Goal: Task Accomplishment & Management: Use online tool/utility

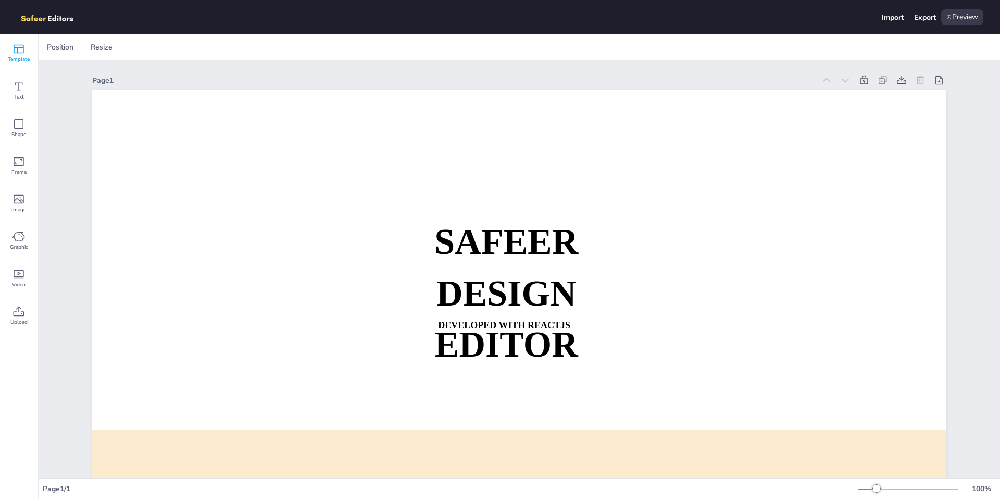
click at [17, 53] on icon at bounding box center [19, 49] width 10 height 9
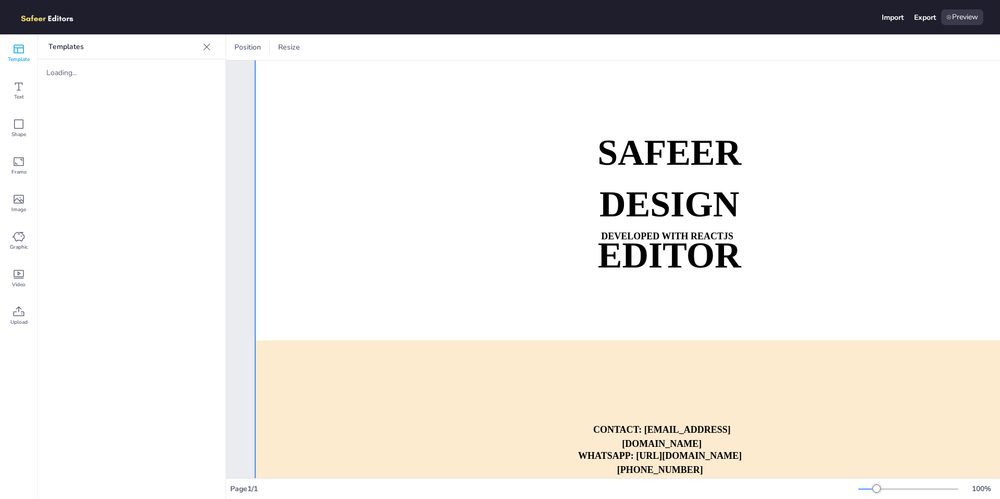
scroll to position [140, 0]
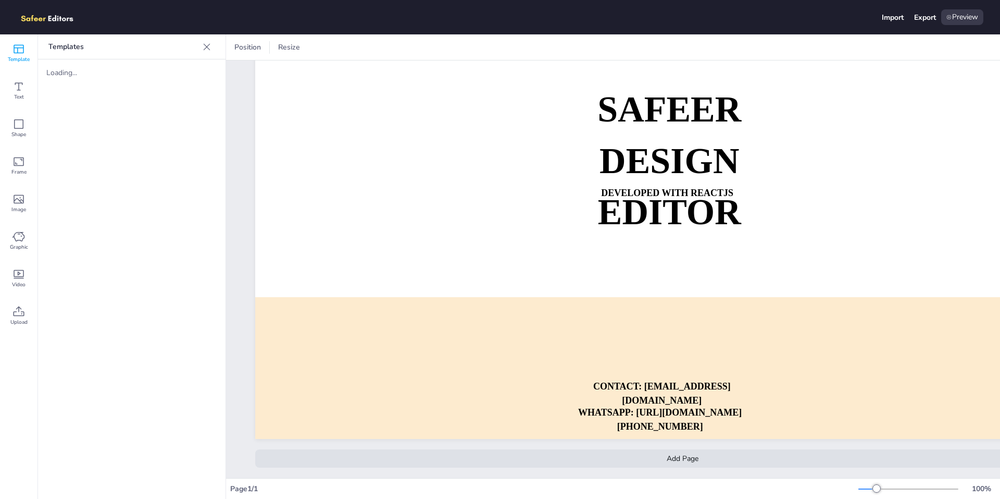
click at [670, 449] on div "Add Page" at bounding box center [682, 458] width 855 height 18
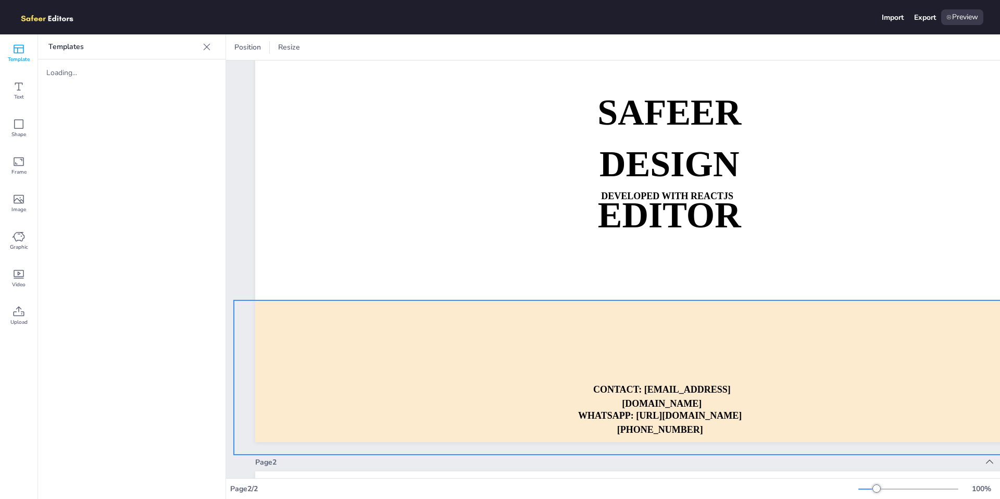
scroll to position [0, 0]
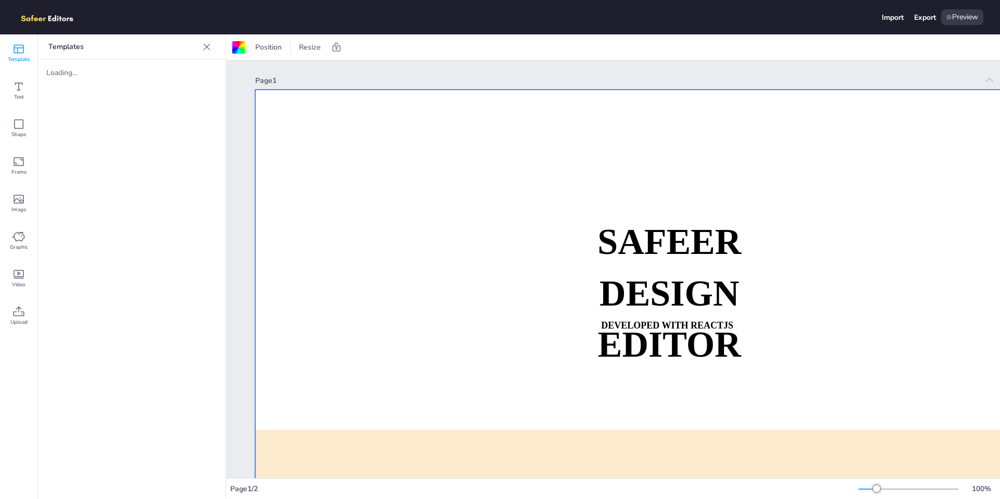
click at [208, 46] on icon at bounding box center [207, 47] width 10 height 10
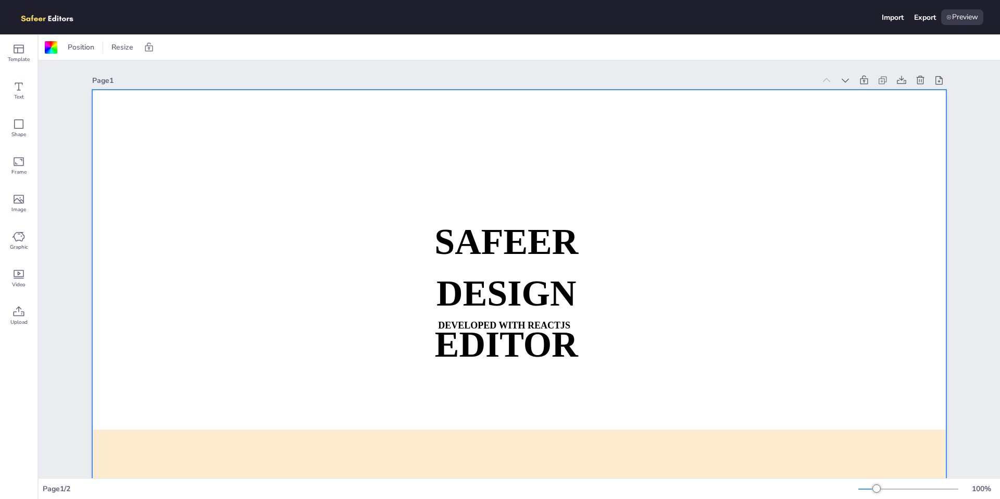
click at [925, 80] on div at bounding box center [880, 80] width 131 height 15
click at [920, 81] on icon at bounding box center [921, 80] width 10 height 10
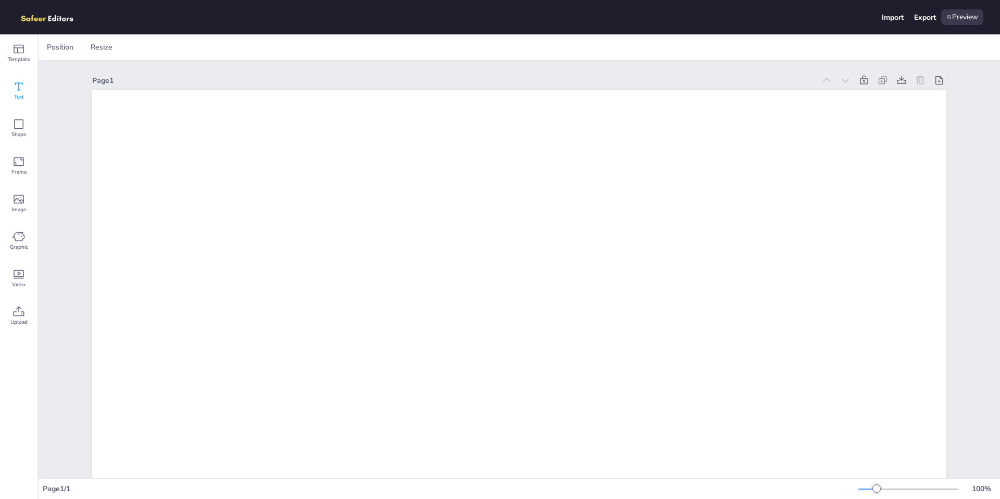
click at [14, 88] on icon at bounding box center [19, 86] width 13 height 13
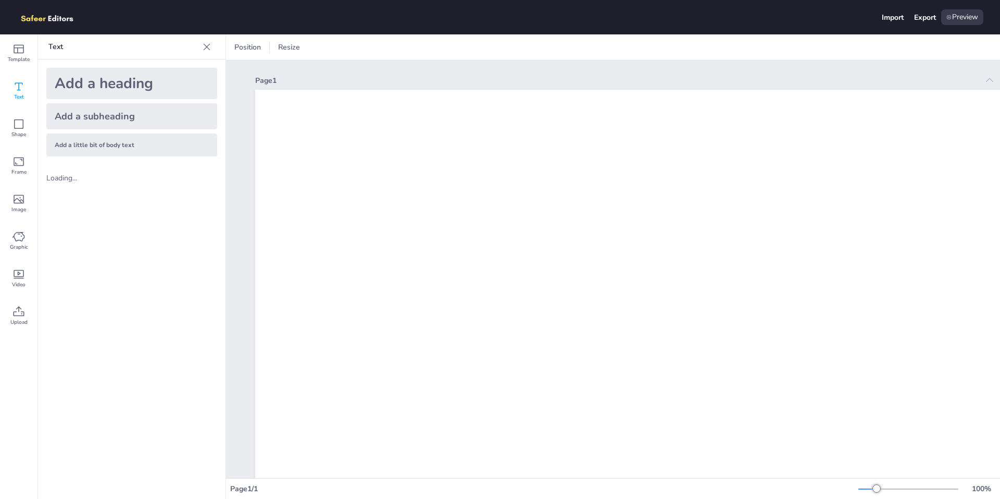
click at [115, 84] on div "Add a heading" at bounding box center [131, 83] width 171 height 31
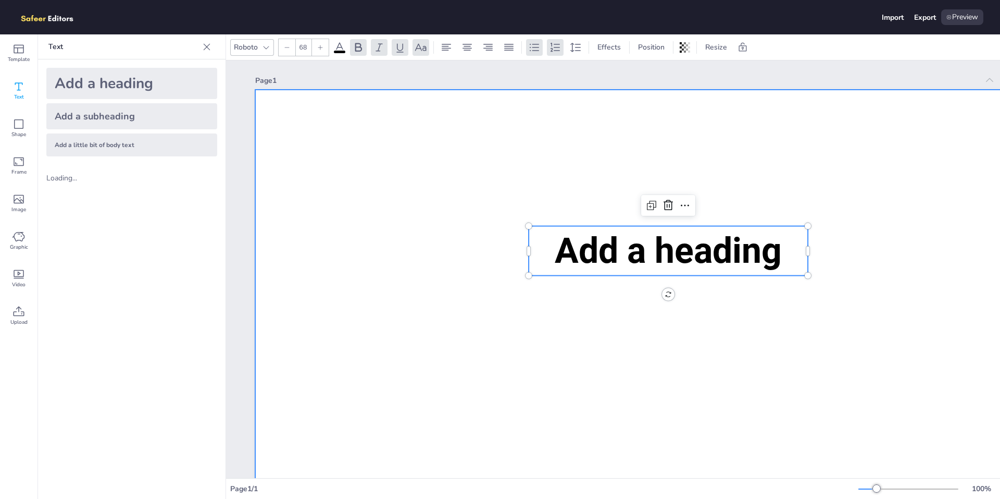
click at [594, 213] on div at bounding box center [682, 330] width 855 height 481
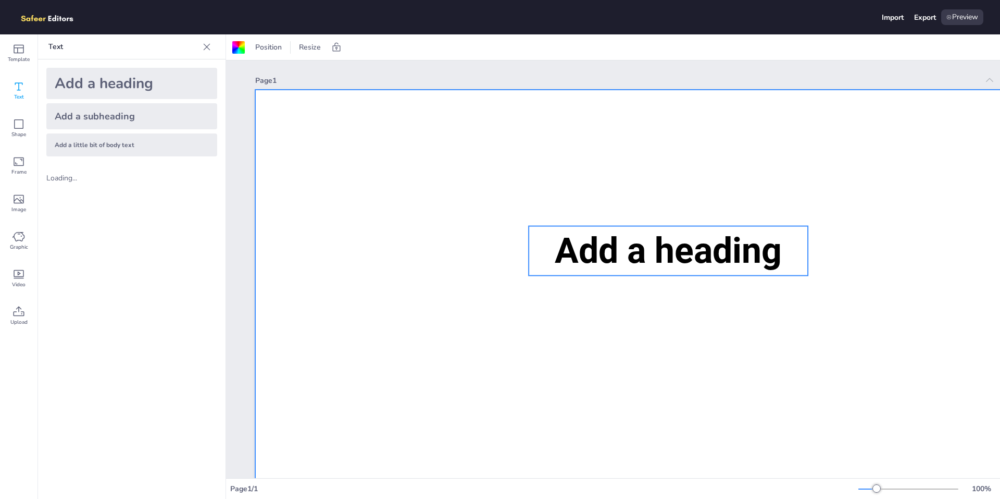
click at [604, 239] on span "Add a heading" at bounding box center [668, 251] width 227 height 42
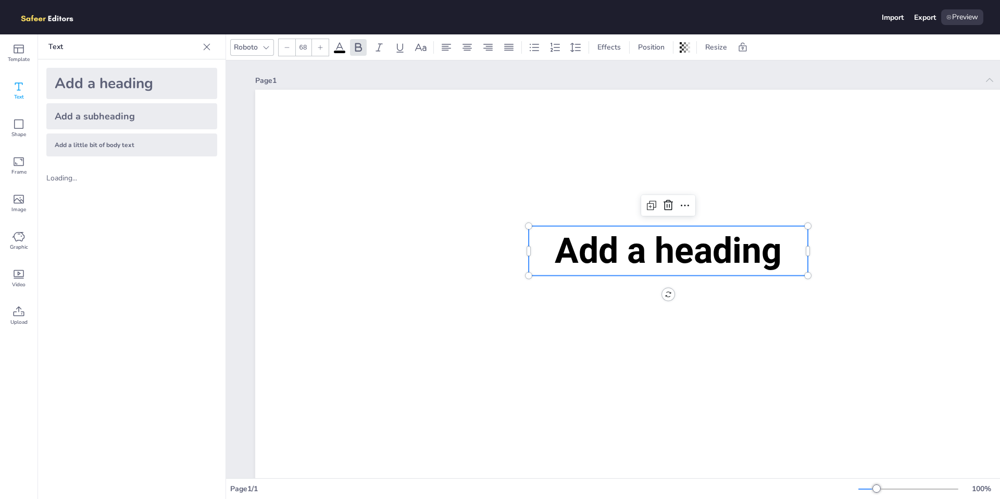
click at [604, 239] on span "Add a heading" at bounding box center [668, 251] width 227 height 42
click at [611, 251] on span "Add a heading" at bounding box center [668, 251] width 227 height 42
click at [632, 247] on span "Add a heading" at bounding box center [668, 251] width 227 height 42
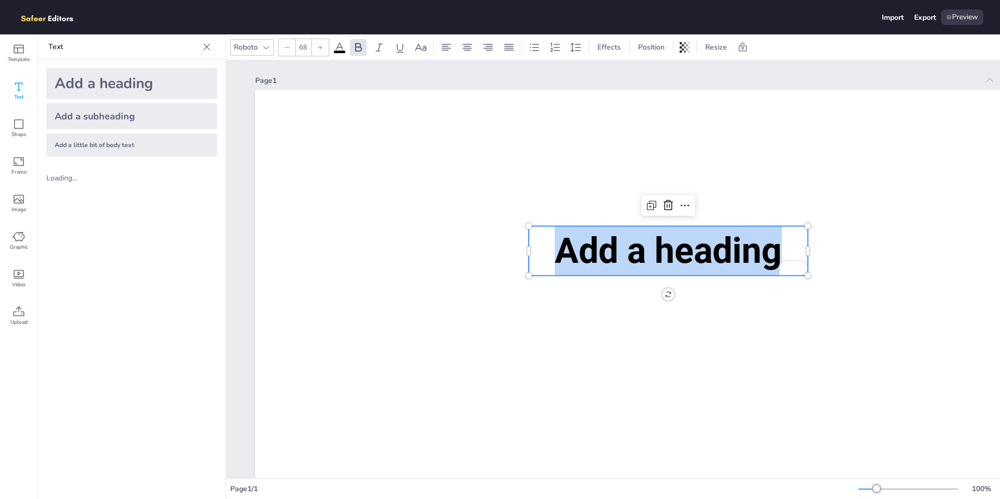
click at [632, 247] on span "Add a heading" at bounding box center [668, 251] width 227 height 42
click at [269, 47] on icon at bounding box center [266, 47] width 8 height 8
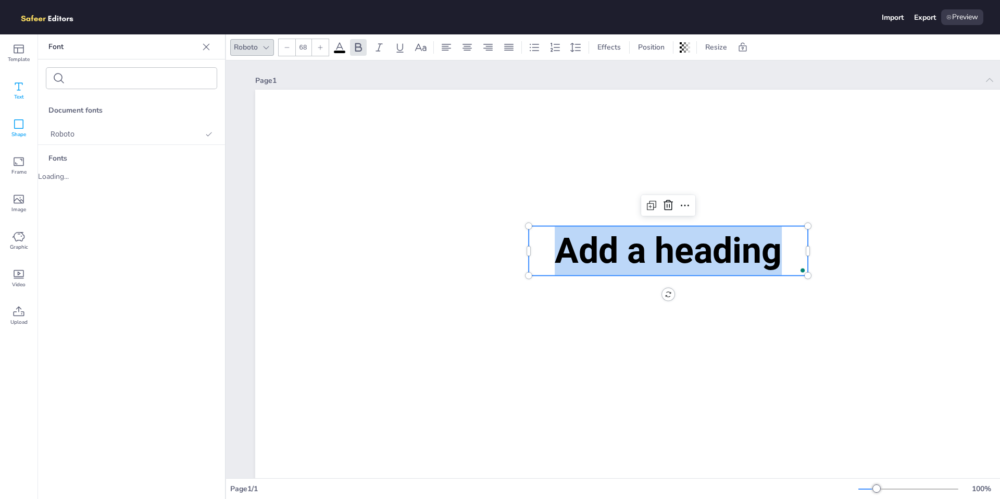
click at [19, 126] on icon at bounding box center [19, 124] width 13 height 13
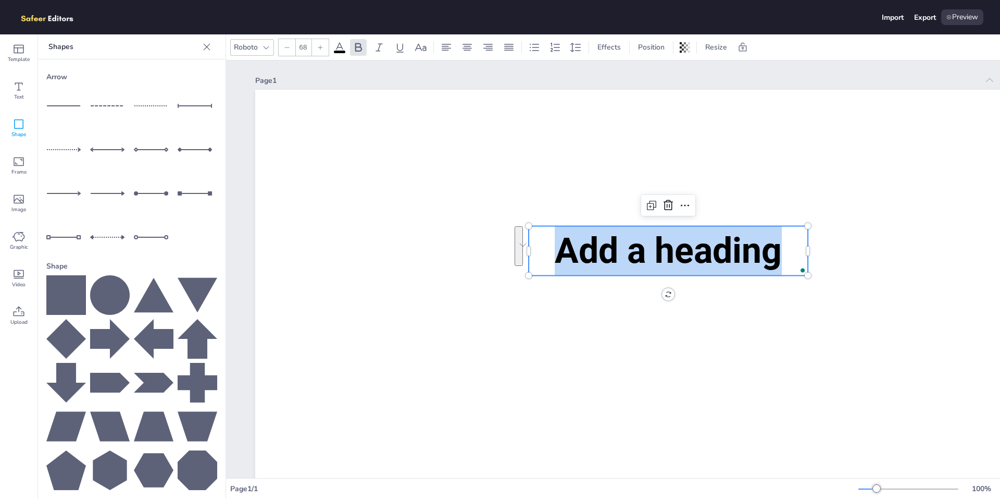
click at [105, 302] on icon at bounding box center [110, 295] width 40 height 40
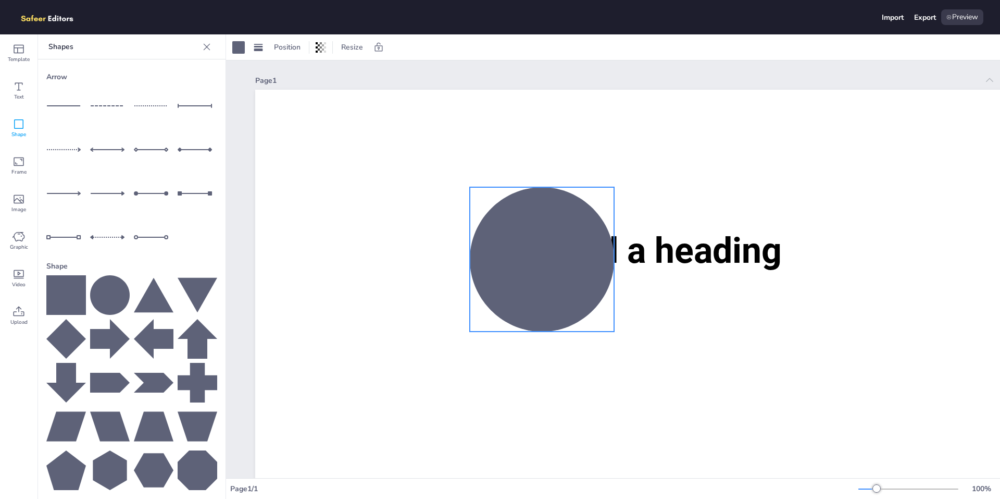
drag, startPoint x: 741, startPoint y: 373, endPoint x: 545, endPoint y: 246, distance: 233.3
click at [545, 246] on div at bounding box center [542, 259] width 144 height 144
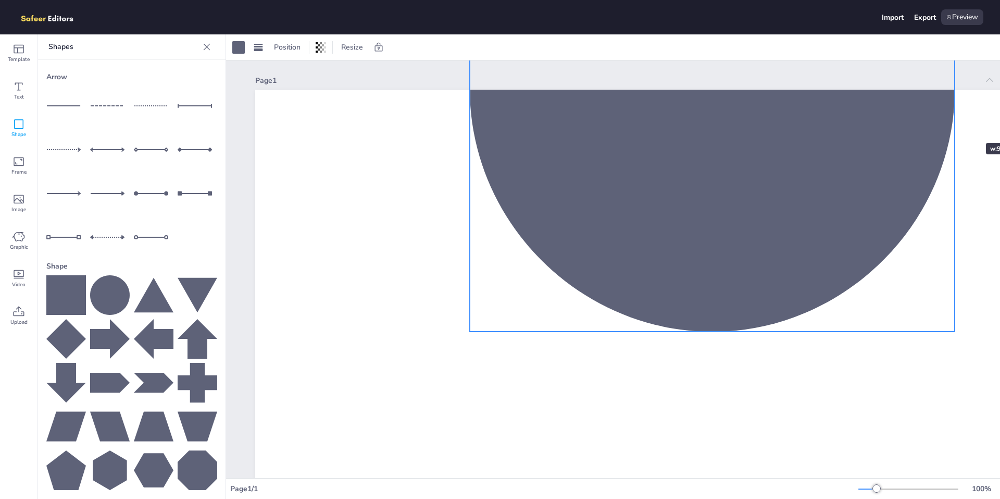
drag, startPoint x: 614, startPoint y: 187, endPoint x: 955, endPoint y: 124, distance: 346.6
click at [955, 124] on div "Add a heading" at bounding box center [682, 330] width 855 height 481
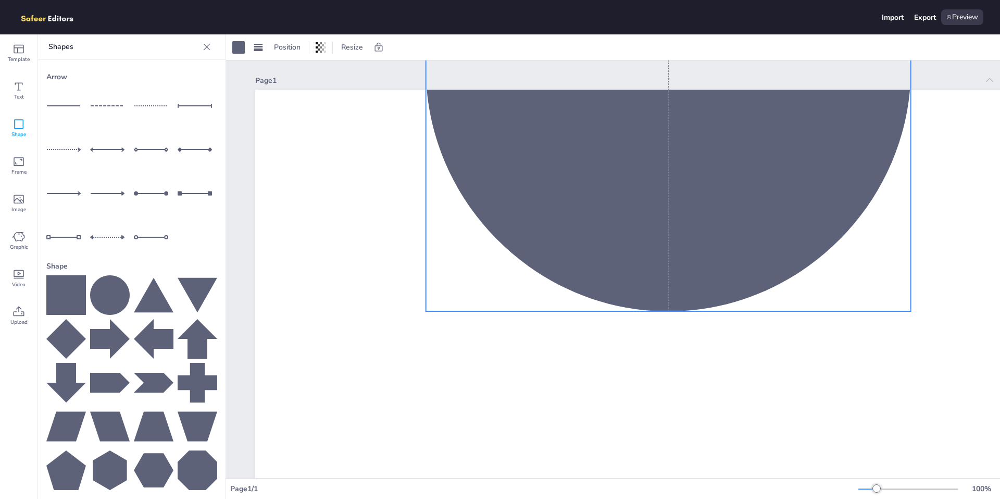
drag, startPoint x: 730, startPoint y: 154, endPoint x: 697, endPoint y: 133, distance: 38.9
click at [697, 133] on div at bounding box center [668, 68] width 485 height 485
click at [663, 391] on div at bounding box center [682, 330] width 855 height 481
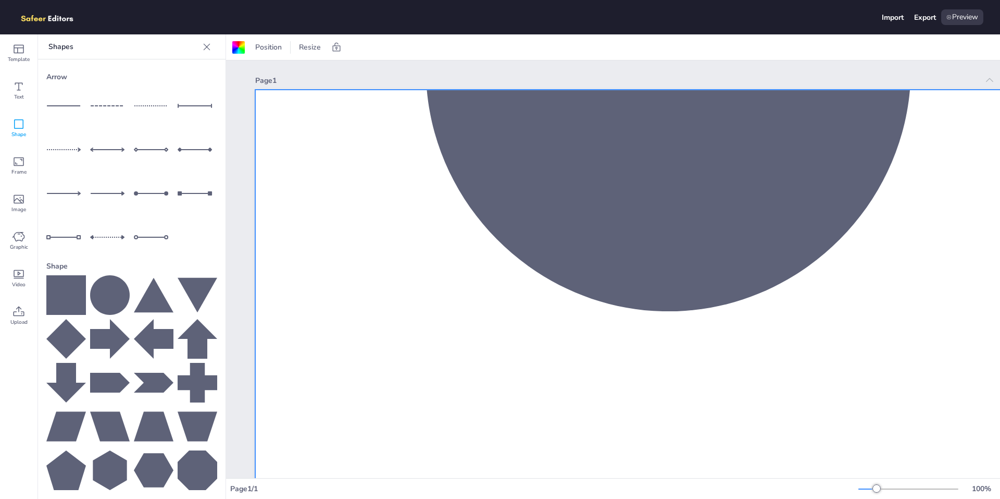
click at [206, 46] on icon at bounding box center [207, 46] width 7 height 7
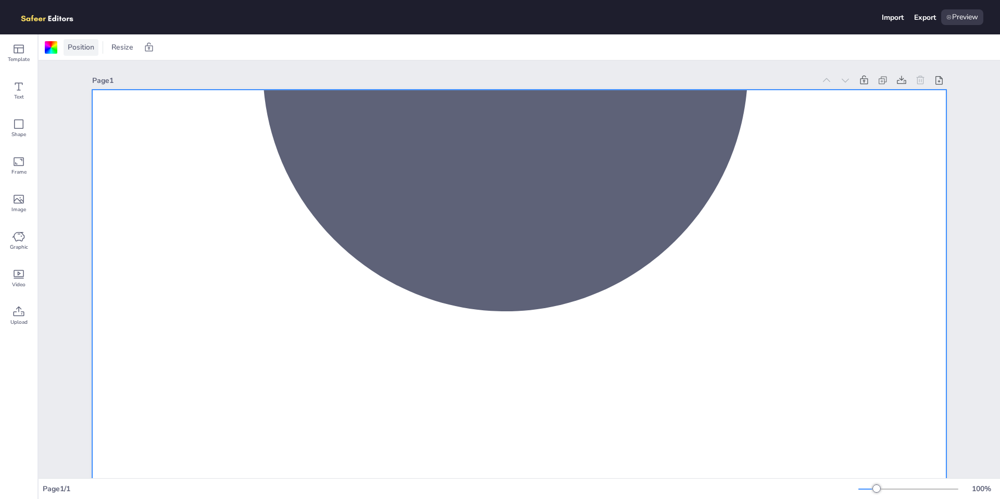
click at [84, 52] on span "Position" at bounding box center [81, 47] width 31 height 10
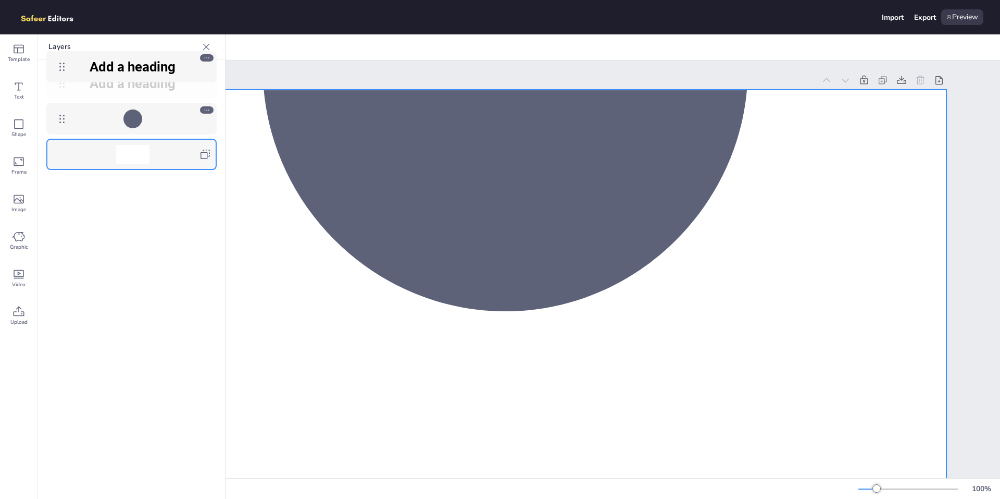
drag, startPoint x: 57, startPoint y: 120, endPoint x: 57, endPoint y: 68, distance: 52.1
click at [57, 68] on body "Import Export Preview Template Text Shape Frame Image Graphic Video Upload Laye…" at bounding box center [500, 249] width 1000 height 499
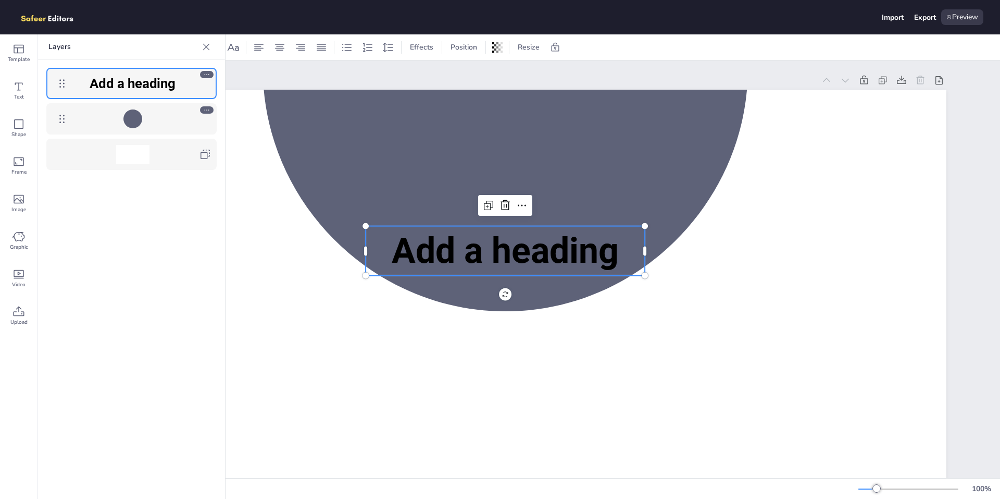
click at [550, 262] on span "Add a heading" at bounding box center [505, 251] width 227 height 42
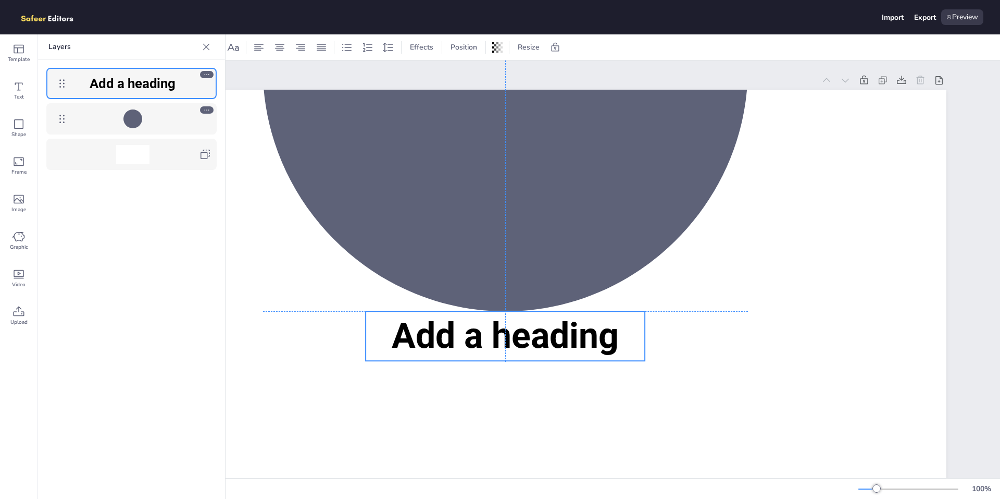
drag, startPoint x: 483, startPoint y: 246, endPoint x: 485, endPoint y: 332, distance: 86.0
click at [485, 332] on span "Add a heading" at bounding box center [505, 336] width 227 height 42
click at [204, 43] on icon at bounding box center [206, 47] width 10 height 10
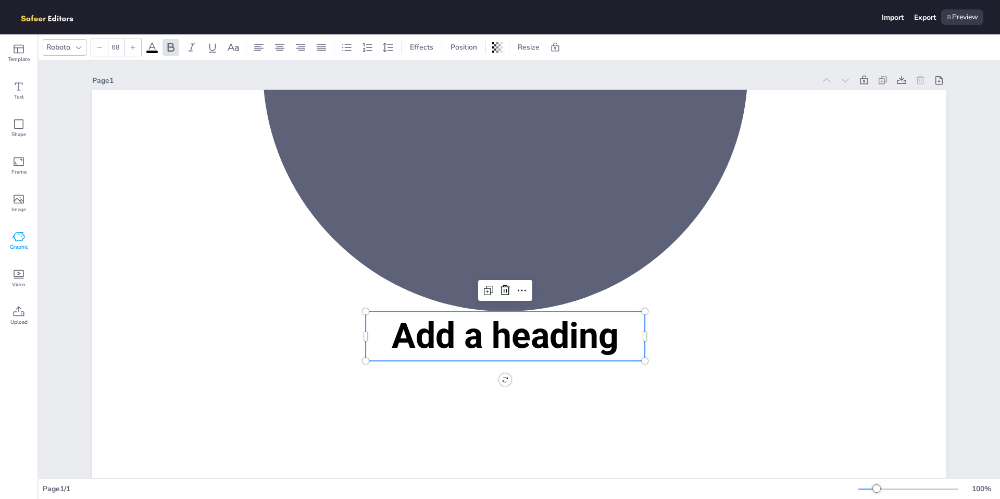
click at [20, 233] on icon at bounding box center [19, 236] width 13 height 13
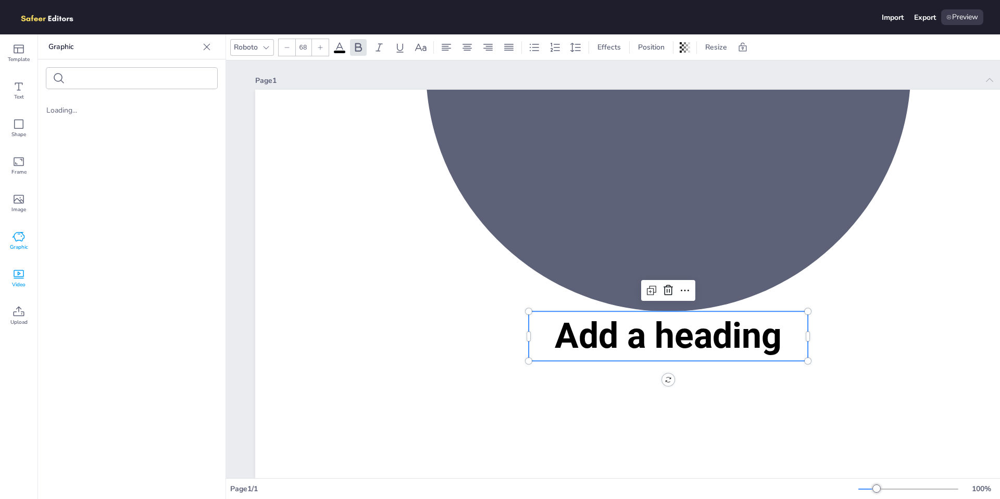
click at [23, 270] on icon at bounding box center [19, 274] width 10 height 9
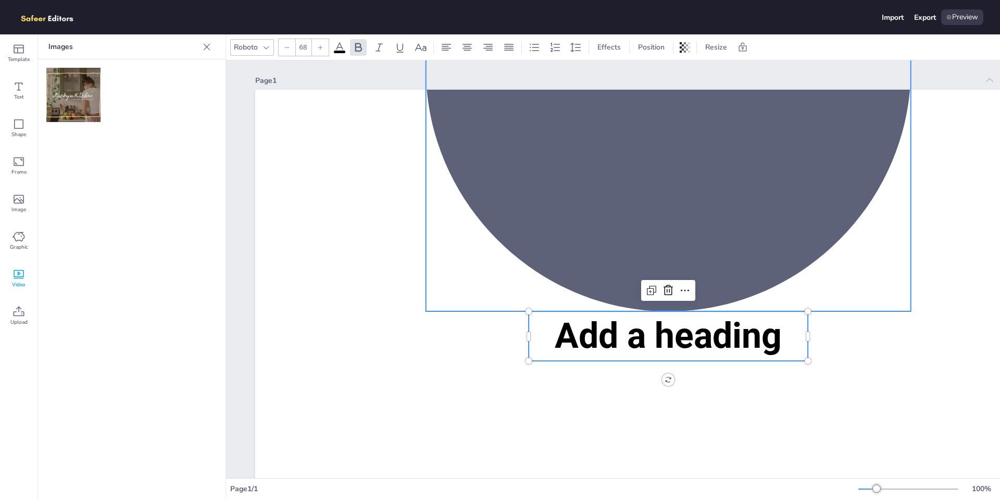
drag, startPoint x: 84, startPoint y: 98, endPoint x: 589, endPoint y: 246, distance: 526.2
click at [589, 246] on div "Template Text Shape Frame Image Graphic Video Upload Images Upload Images Uploa…" at bounding box center [500, 266] width 1000 height 464
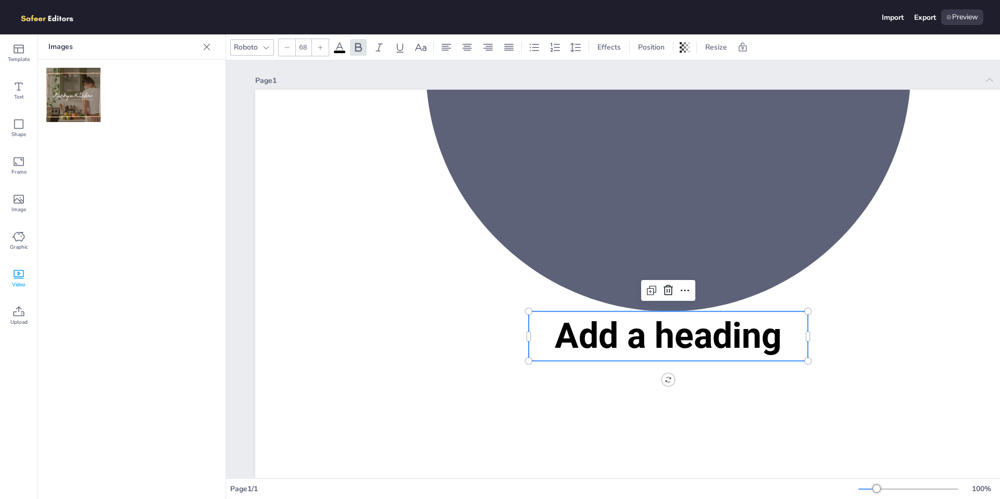
click at [76, 97] on img at bounding box center [73, 95] width 54 height 54
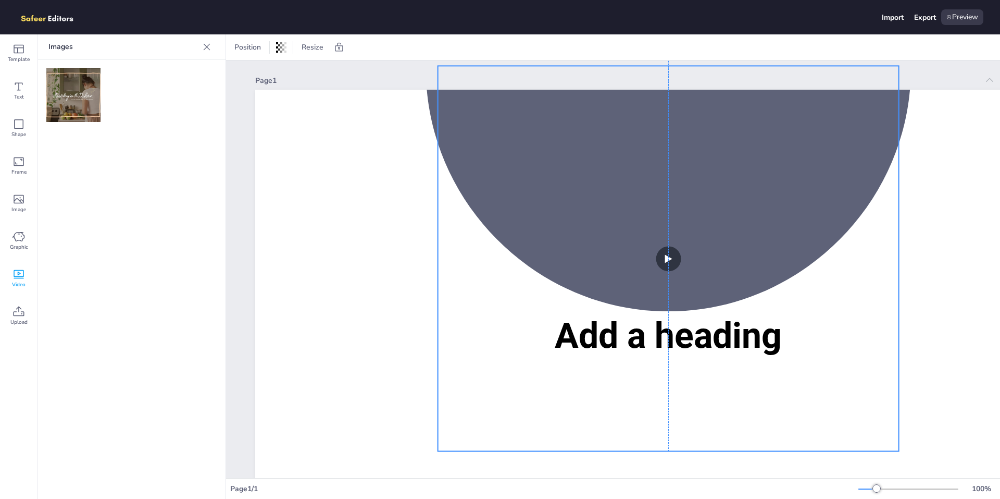
drag, startPoint x: 653, startPoint y: 424, endPoint x: 639, endPoint y: 352, distance: 73.3
click at [639, 352] on video at bounding box center [668, 258] width 461 height 385
click at [670, 258] on video at bounding box center [668, 258] width 461 height 385
click at [793, 240] on video at bounding box center [668, 258] width 461 height 385
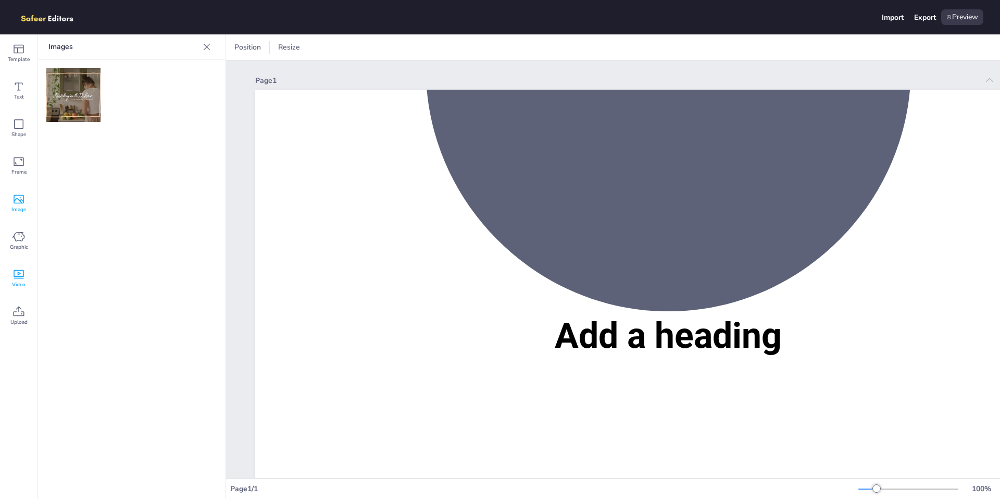
click at [14, 198] on icon at bounding box center [19, 199] width 13 height 13
click at [22, 320] on span "Upload" at bounding box center [18, 322] width 17 height 8
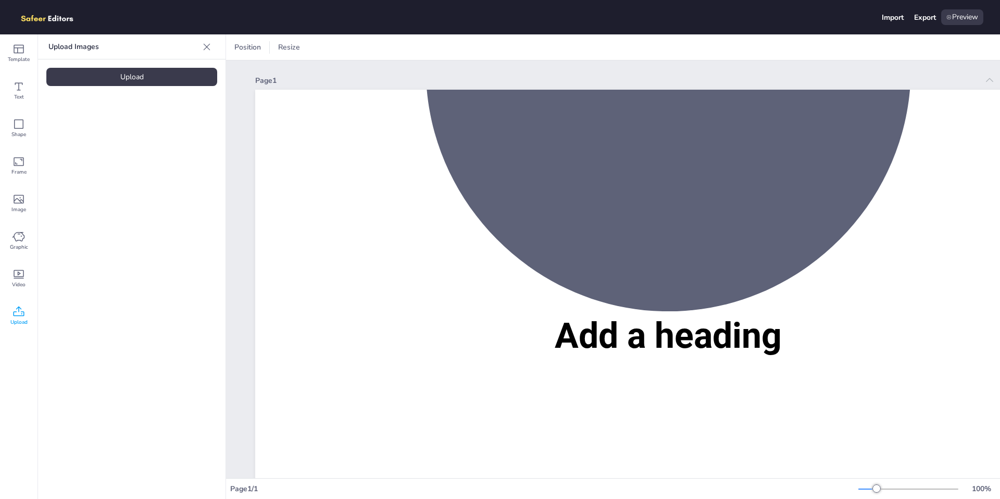
click at [137, 71] on div "Upload" at bounding box center [131, 77] width 171 height 18
